Goal: Task Accomplishment & Management: Manage account settings

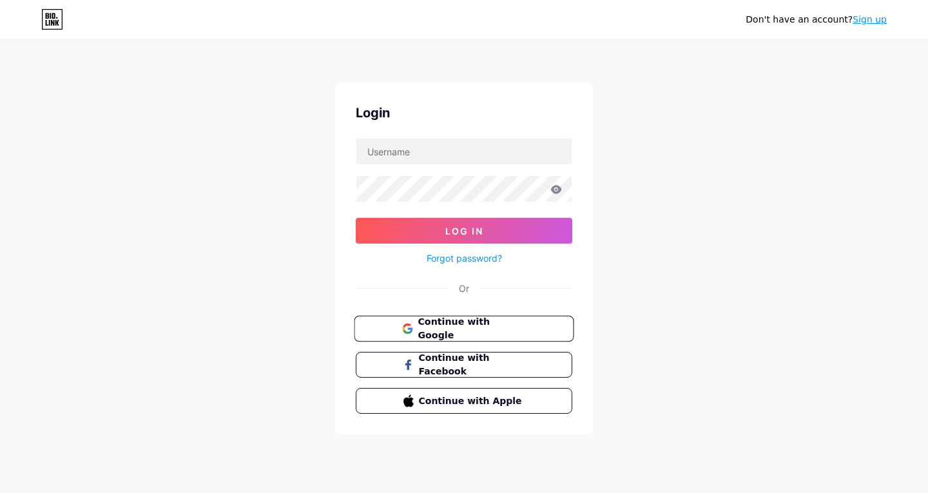
click at [491, 333] on span "Continue with Google" at bounding box center [472, 329] width 108 height 28
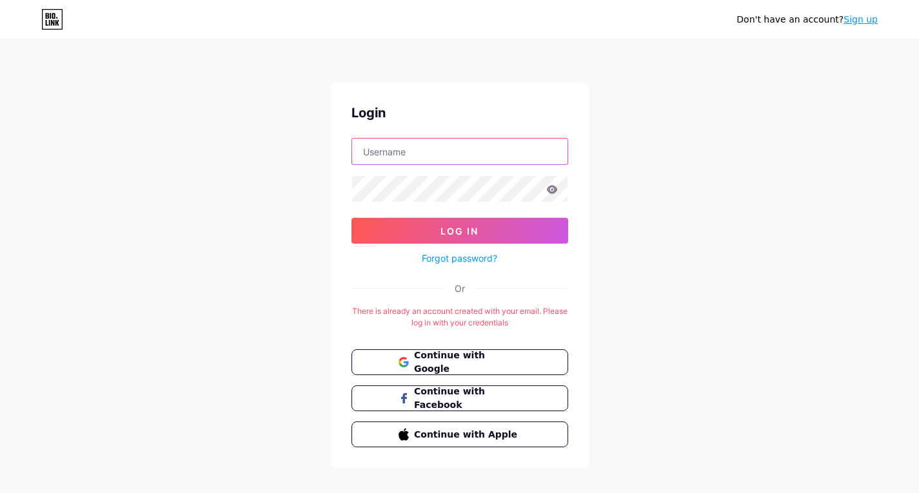
click at [496, 158] on input "text" at bounding box center [459, 152] width 215 height 26
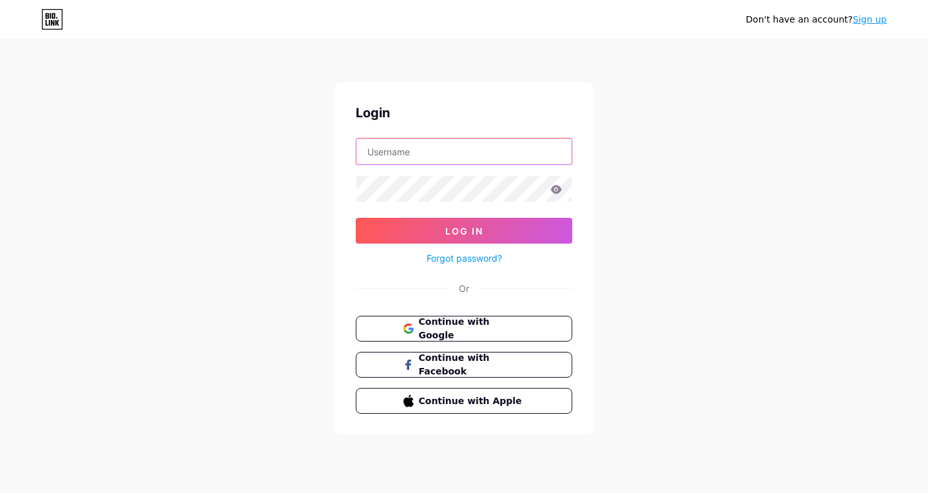
click at [433, 148] on input "text" at bounding box center [463, 152] width 215 height 26
